Goal: Check status: Check status

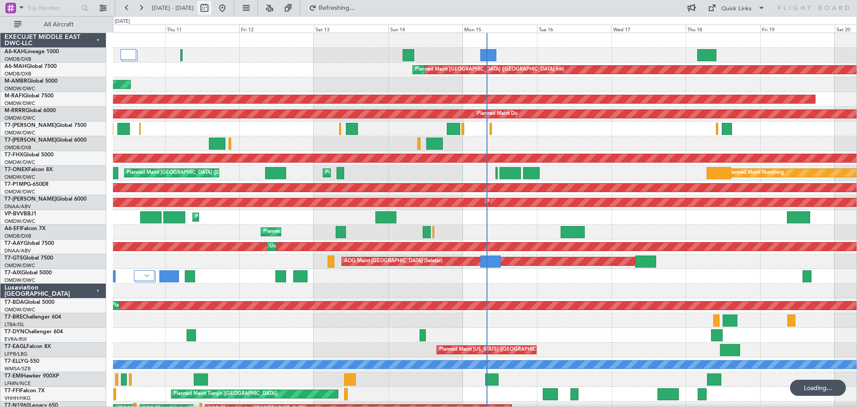
click at [212, 12] on button at bounding box center [204, 8] width 14 height 14
select select "9"
select select "2025"
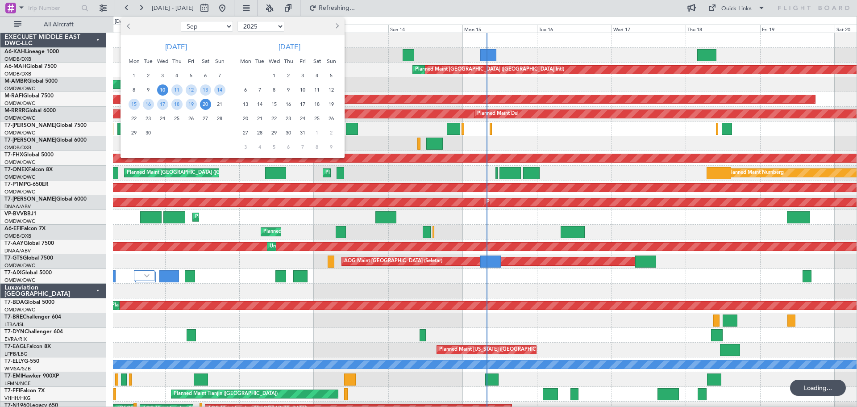
click at [133, 26] on button "Previous month" at bounding box center [129, 26] width 10 height 14
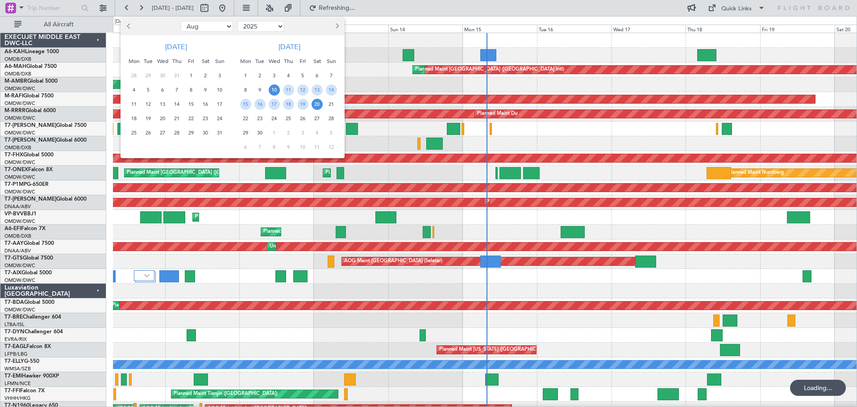
click at [133, 26] on button "Previous month" at bounding box center [129, 26] width 10 height 14
select select "7"
click at [159, 118] on span "23" at bounding box center [162, 118] width 11 height 11
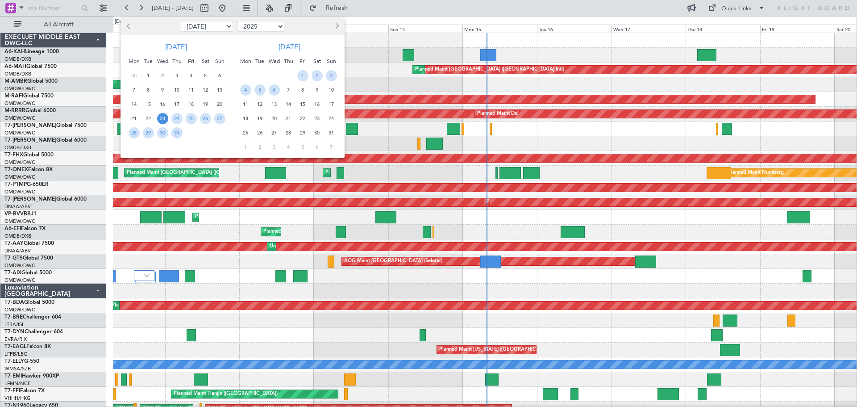
click at [158, 120] on span "23" at bounding box center [162, 118] width 11 height 11
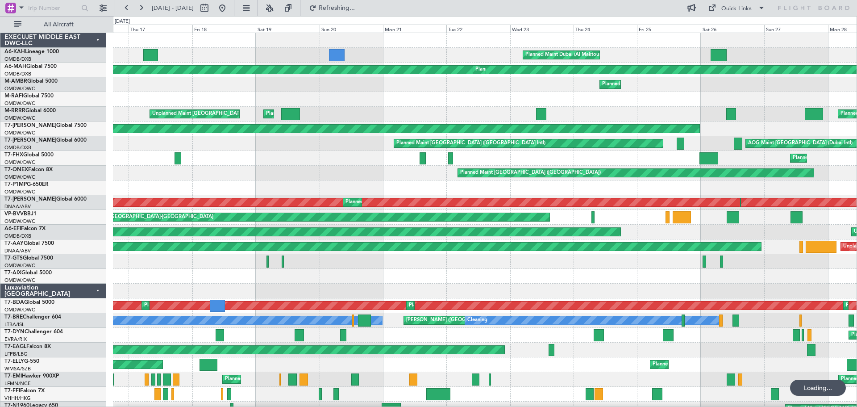
click at [442, 108] on div "Planned Maint Dubai (Al Maktoum Intl) Planned Maint [GEOGRAPHIC_DATA] ([GEOGRAP…" at bounding box center [485, 298] width 744 height 530
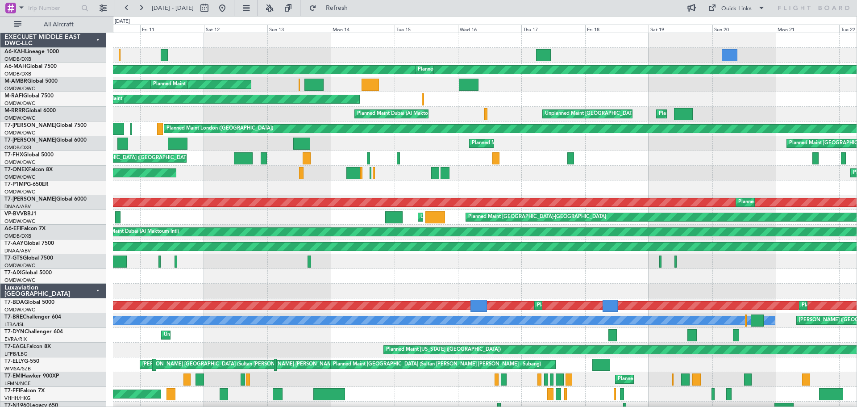
click at [529, 154] on div "Planned Maint Dubai (Al Maktoum Intl) Planned Maint [GEOGRAPHIC_DATA] ([GEOGRAP…" at bounding box center [485, 298] width 744 height 530
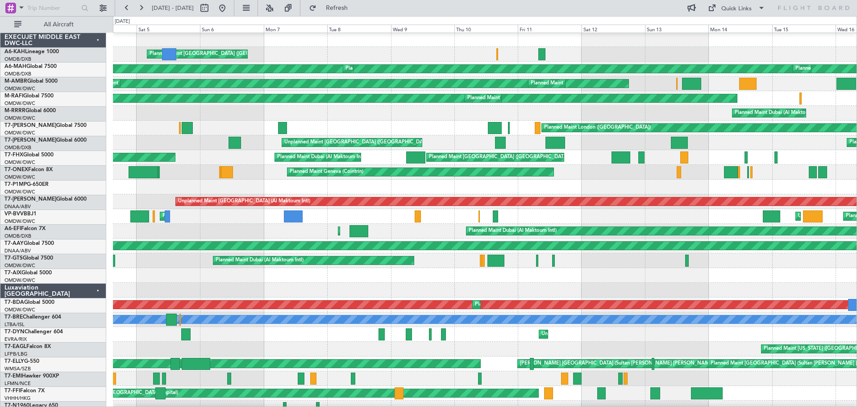
scroll to position [1, 0]
click at [647, 184] on div at bounding box center [485, 186] width 744 height 15
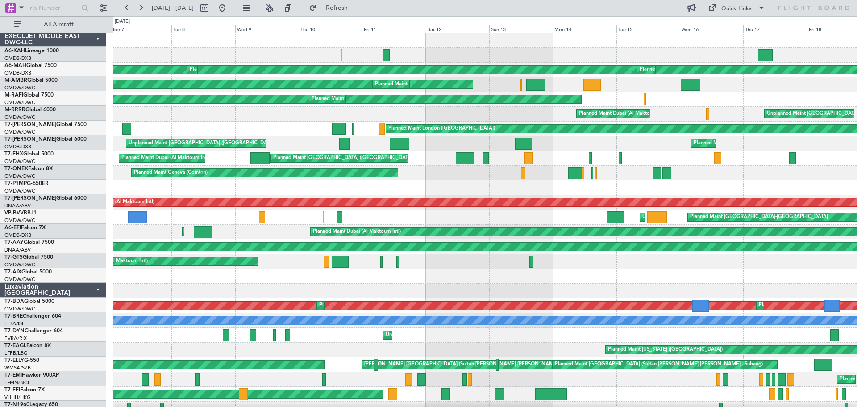
click at [484, 195] on div "Planned Maint [GEOGRAPHIC_DATA] ([GEOGRAPHIC_DATA]) Planned Maint [GEOGRAPHIC_D…" at bounding box center [485, 298] width 744 height 530
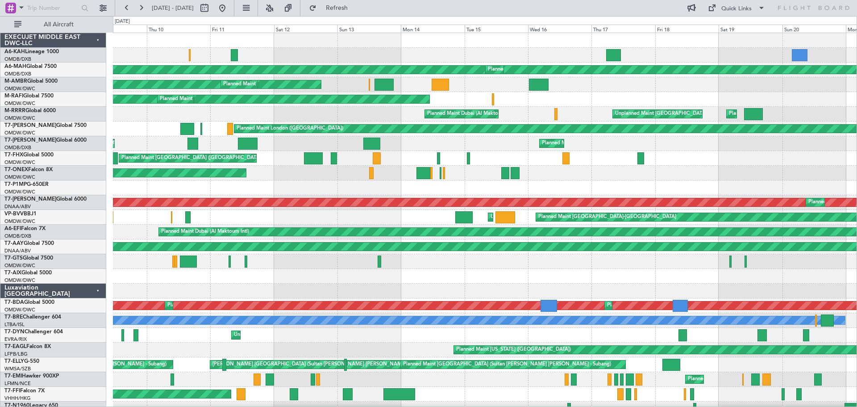
click at [373, 184] on div at bounding box center [485, 187] width 744 height 15
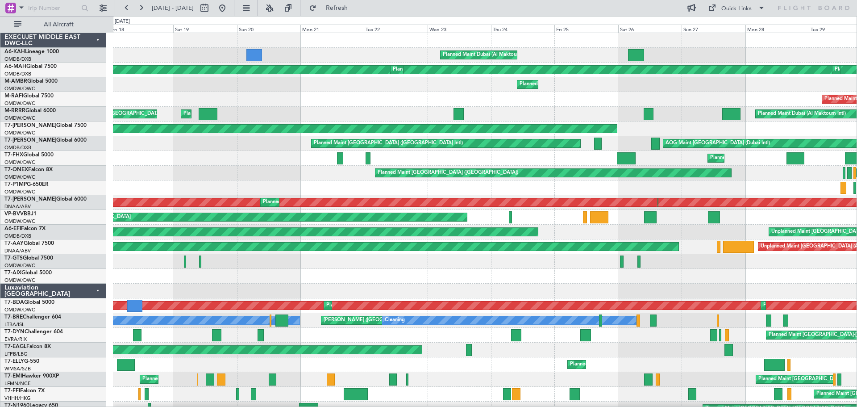
click at [108, 178] on div "Planned Maint Dubai (Al Maktoum Intl) Planned Maint [GEOGRAPHIC_DATA] ([GEOGRAP…" at bounding box center [428, 211] width 857 height 391
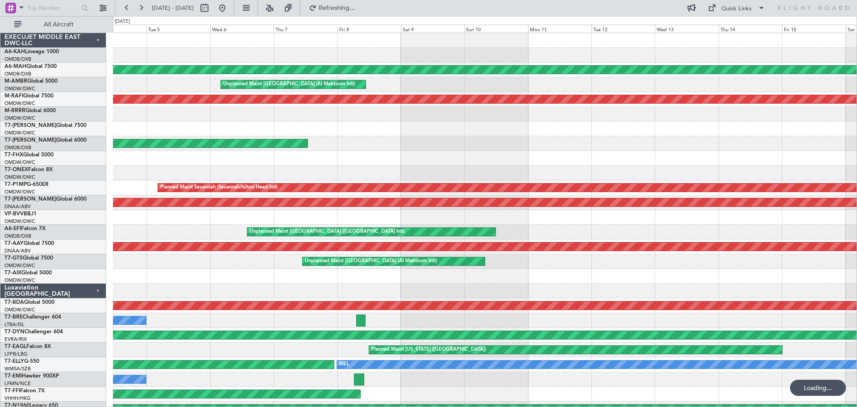
click at [419, 172] on div "Planned Maint [GEOGRAPHIC_DATA] ([GEOGRAPHIC_DATA] Intl) Unplanned Maint [GEOGR…" at bounding box center [485, 298] width 744 height 530
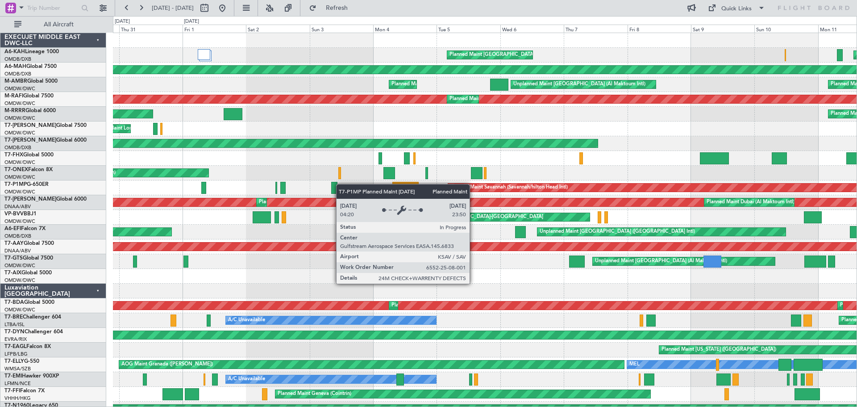
click at [542, 189] on div "Planned Maint [GEOGRAPHIC_DATA] ([GEOGRAPHIC_DATA]) Unplanned Maint Budapest ([…" at bounding box center [485, 298] width 744 height 530
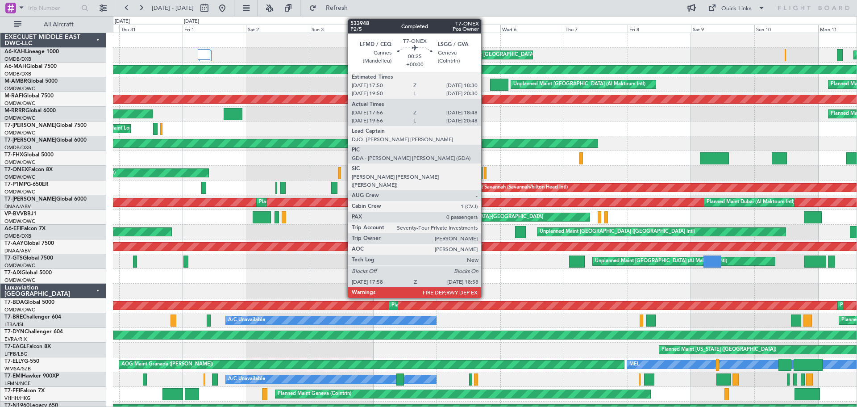
click at [485, 172] on div at bounding box center [485, 173] width 3 height 12
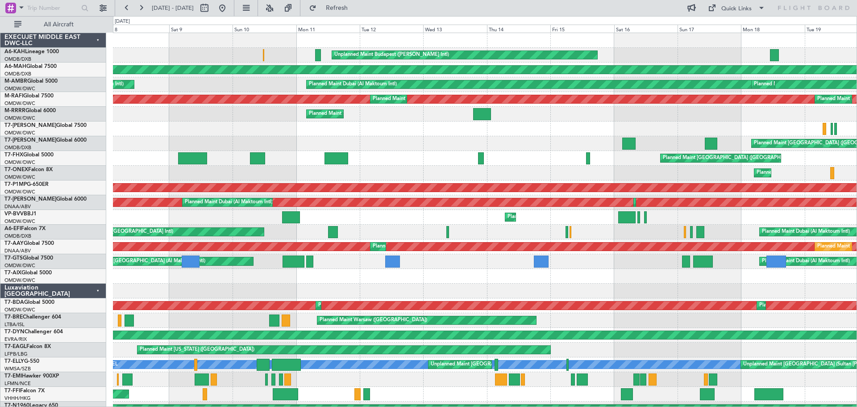
click at [220, 170] on div "Planned Maint Geneva (Cointrin)" at bounding box center [485, 173] width 744 height 15
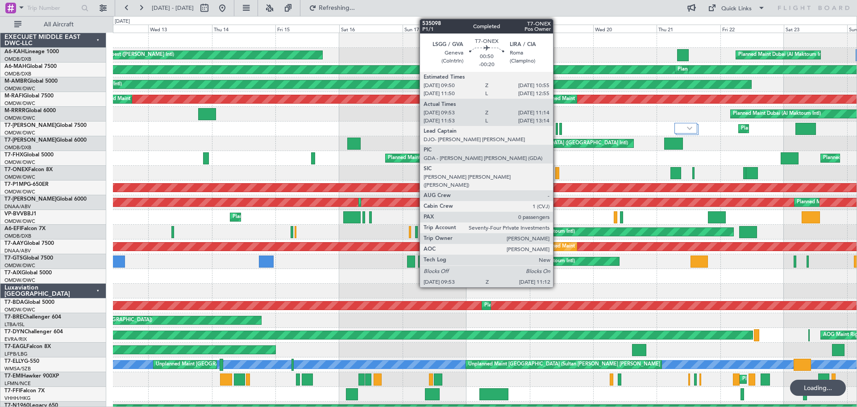
click at [557, 174] on div at bounding box center [557, 173] width 4 height 12
